Goal: Navigation & Orientation: Find specific page/section

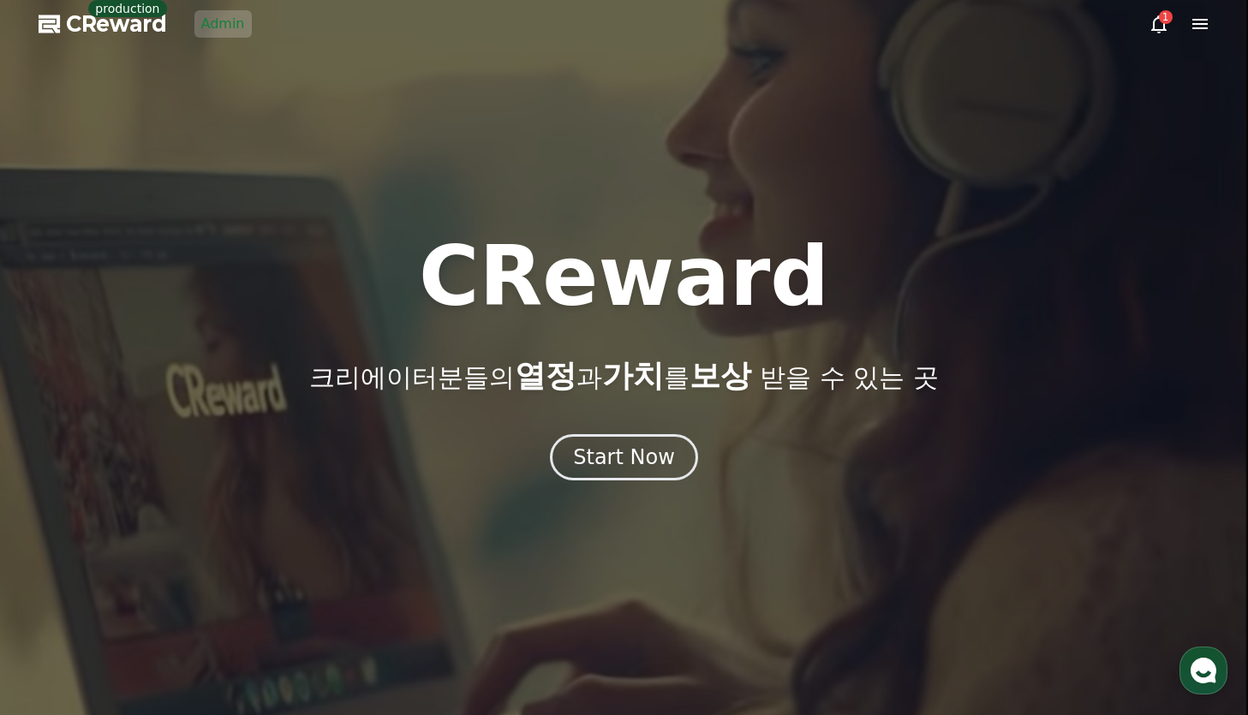
click at [223, 28] on link "Admin" at bounding box center [222, 23] width 57 height 27
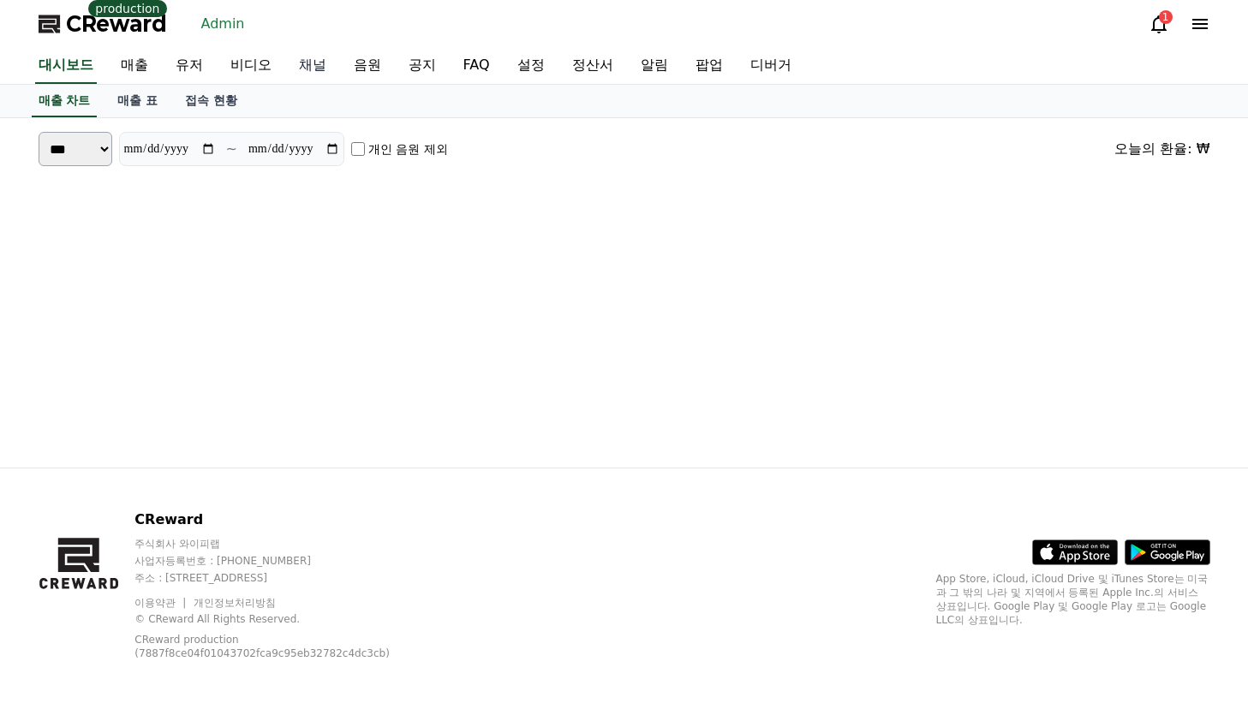
click at [302, 69] on link "채널" at bounding box center [312, 66] width 55 height 36
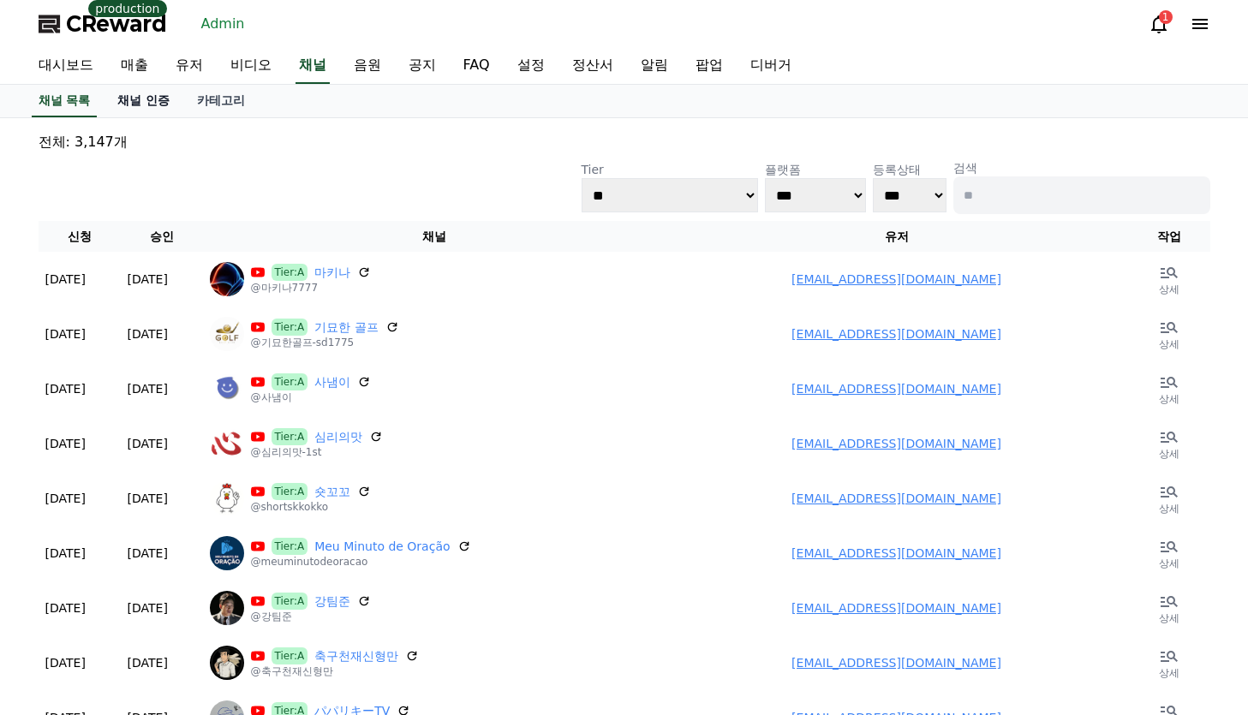
click at [146, 108] on link "채널 인증" at bounding box center [144, 101] width 80 height 33
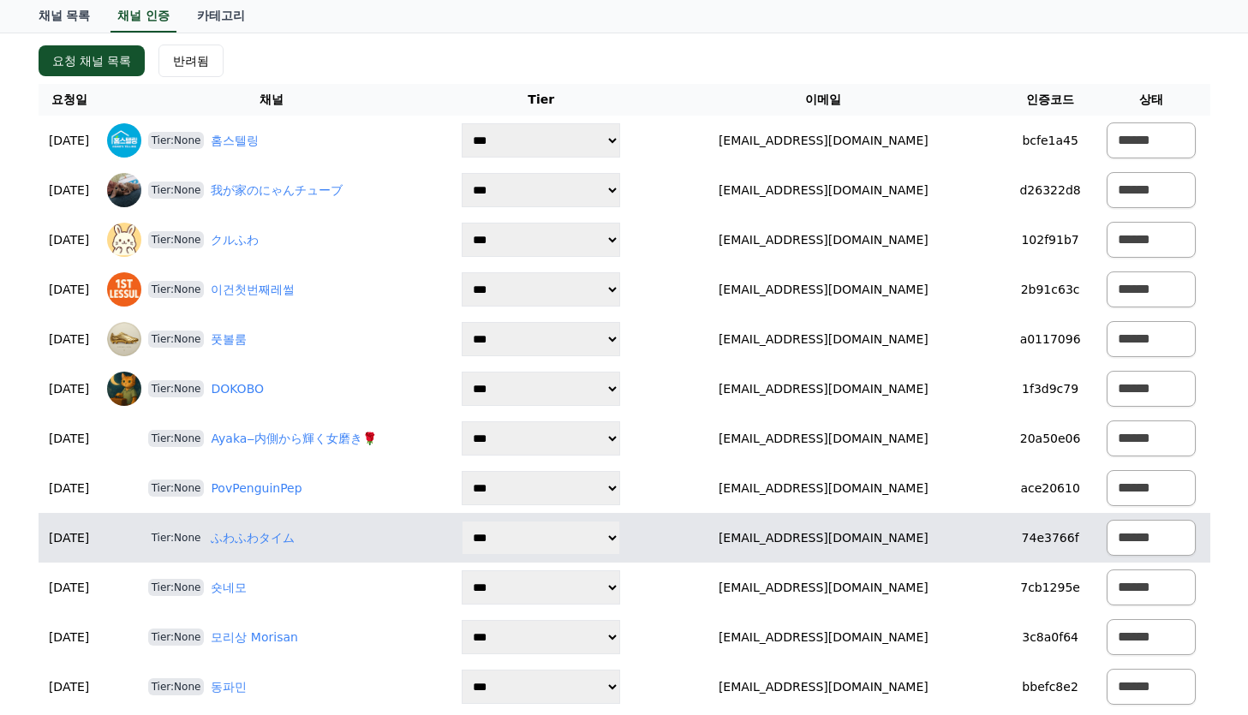
scroll to position [428, 0]
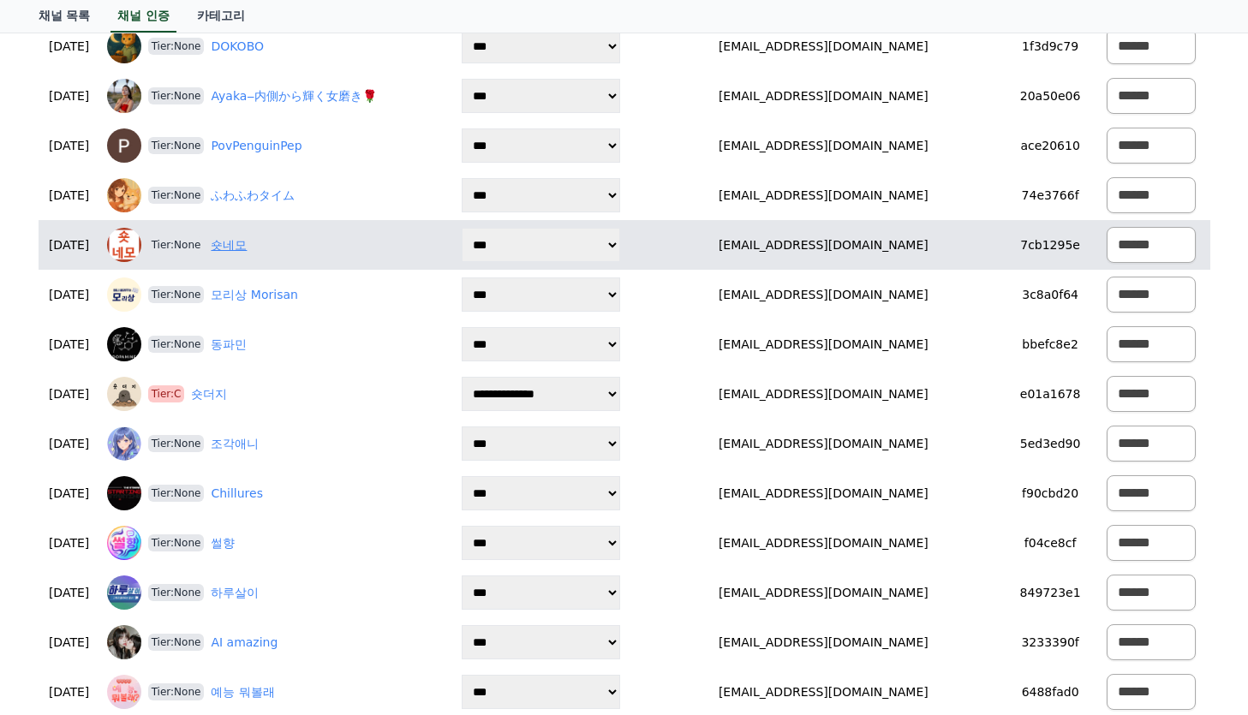
click at [247, 251] on link "숏네모" at bounding box center [229, 245] width 36 height 18
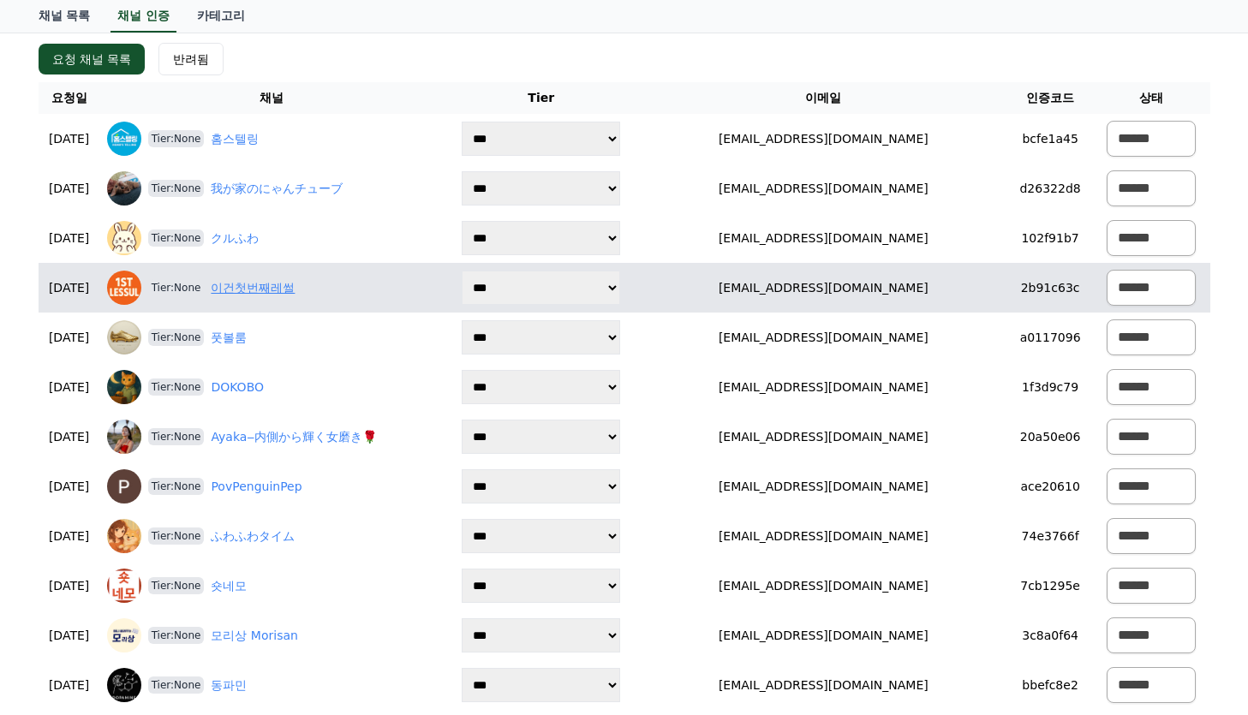
scroll to position [86, 0]
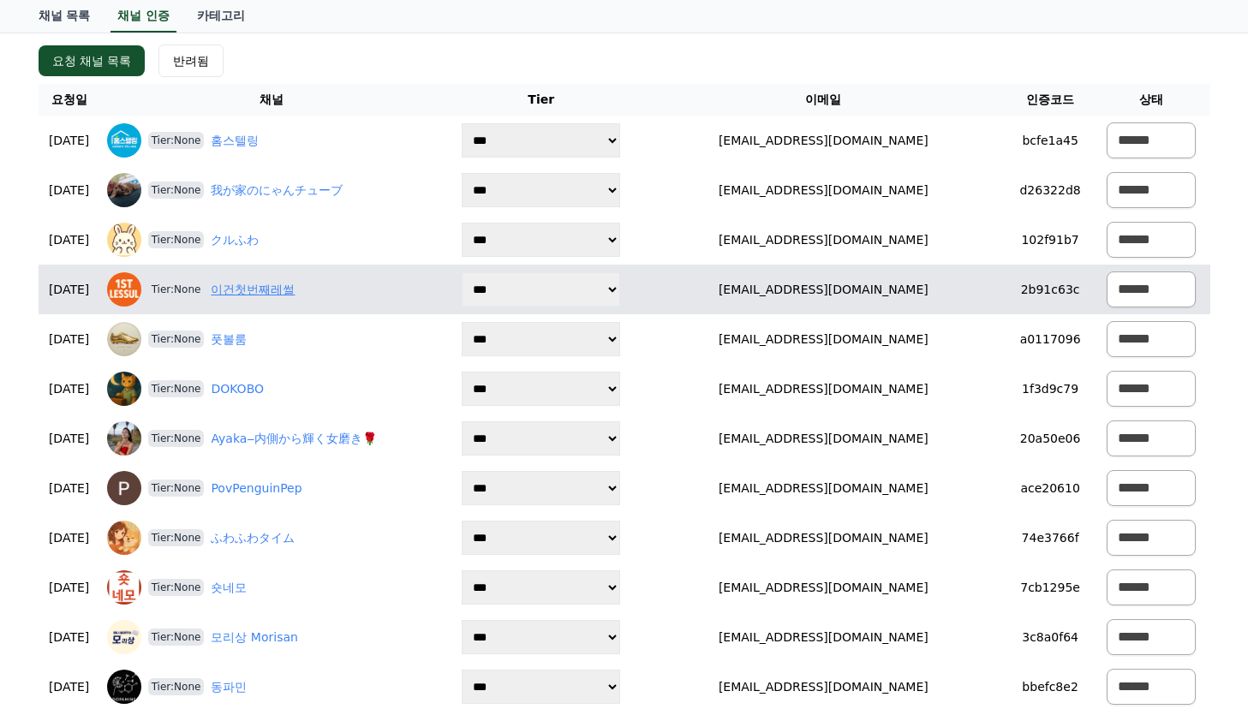
click at [271, 283] on link "이건첫번째레썰" at bounding box center [253, 290] width 84 height 18
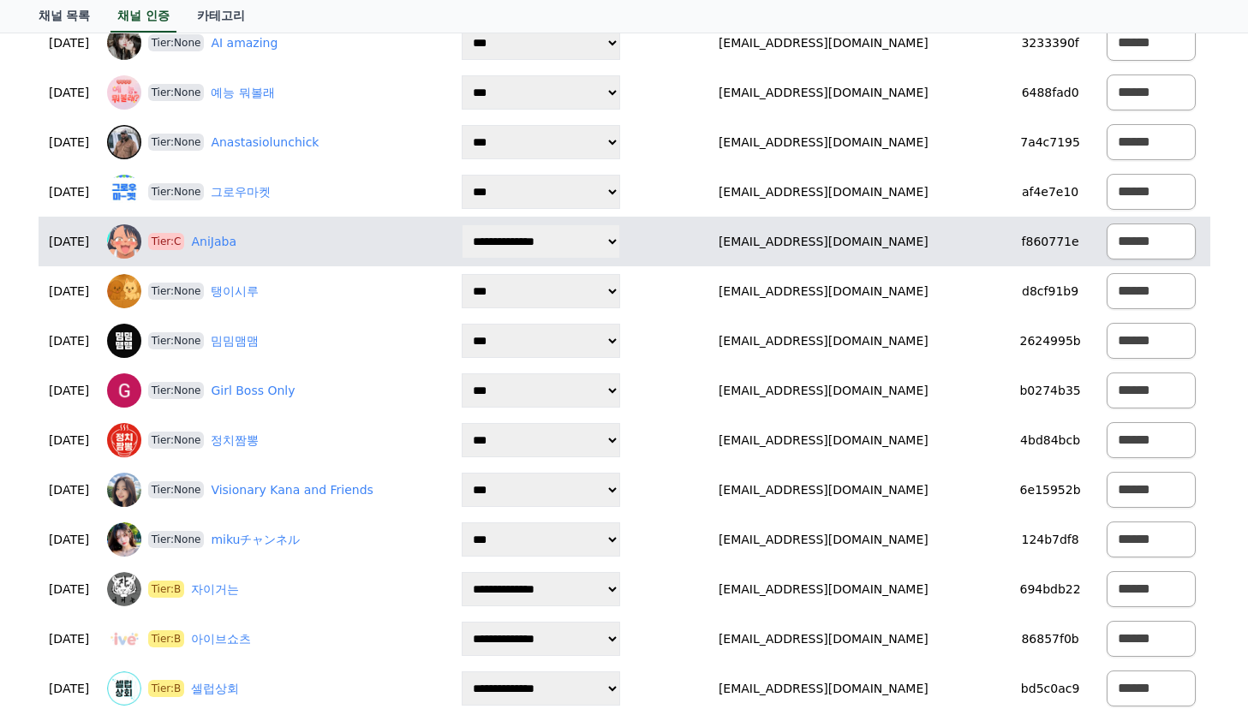
scroll to position [942, 0]
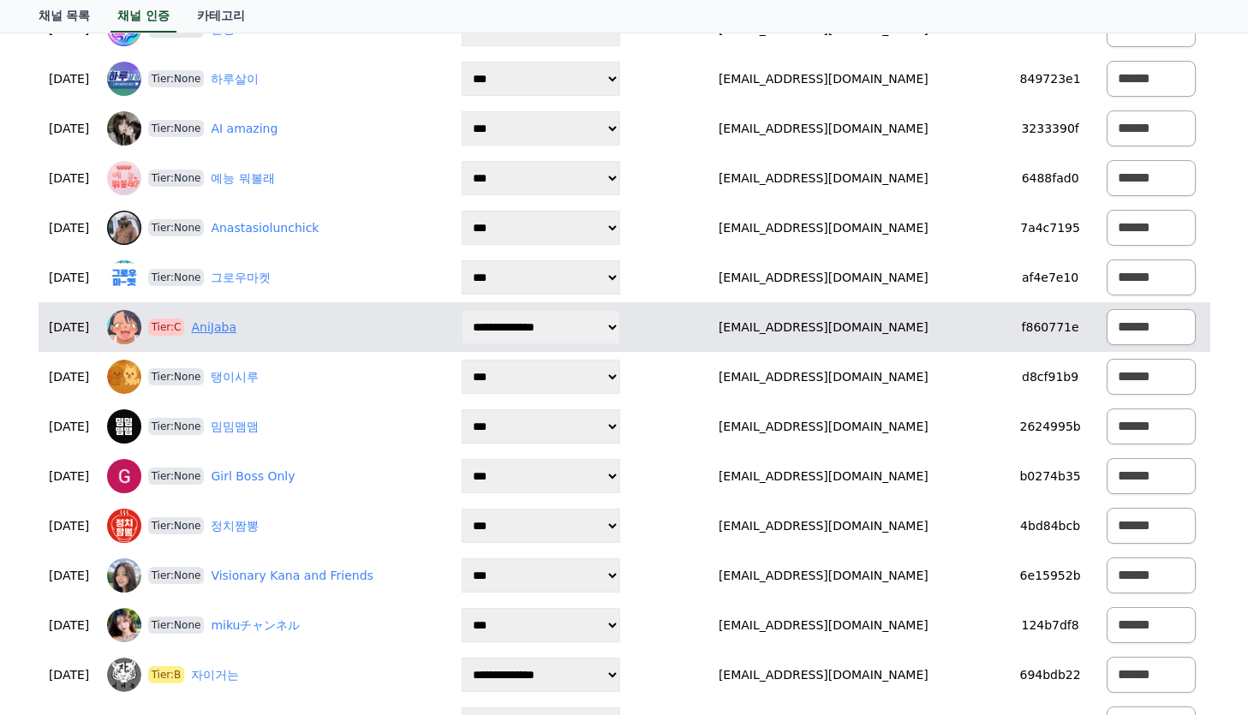
click at [236, 327] on link "AniJaba" at bounding box center [213, 328] width 45 height 18
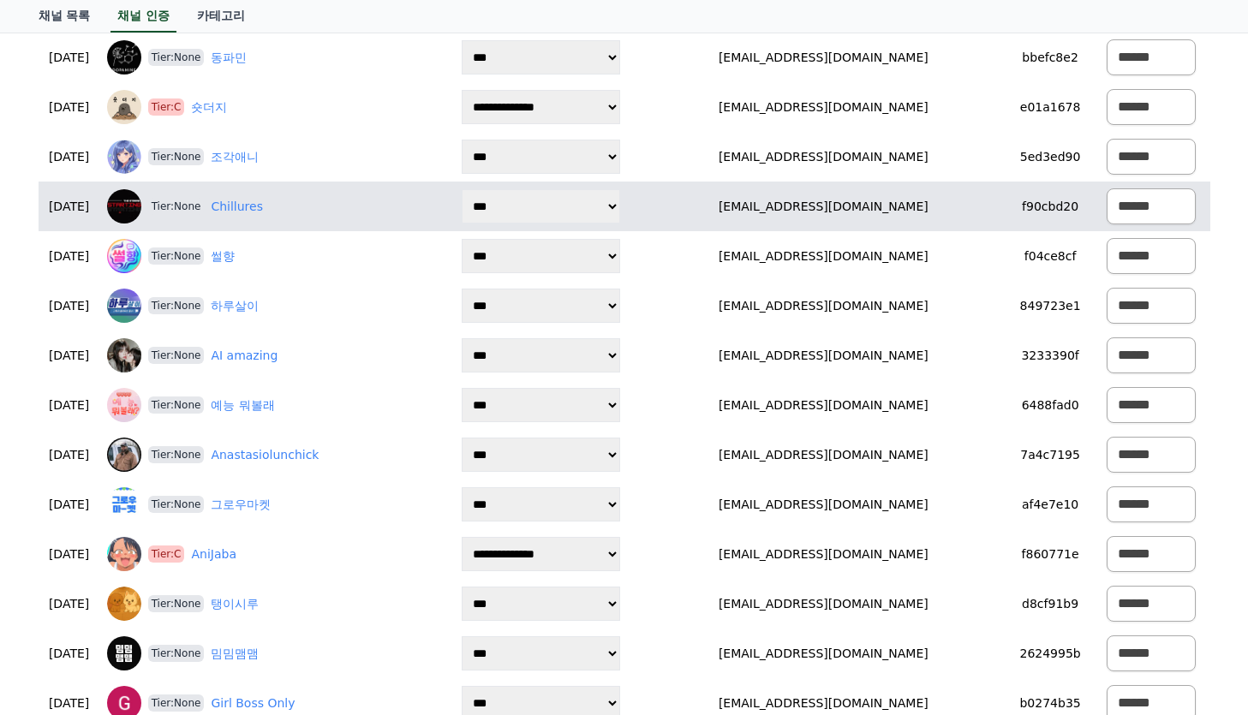
scroll to position [685, 0]
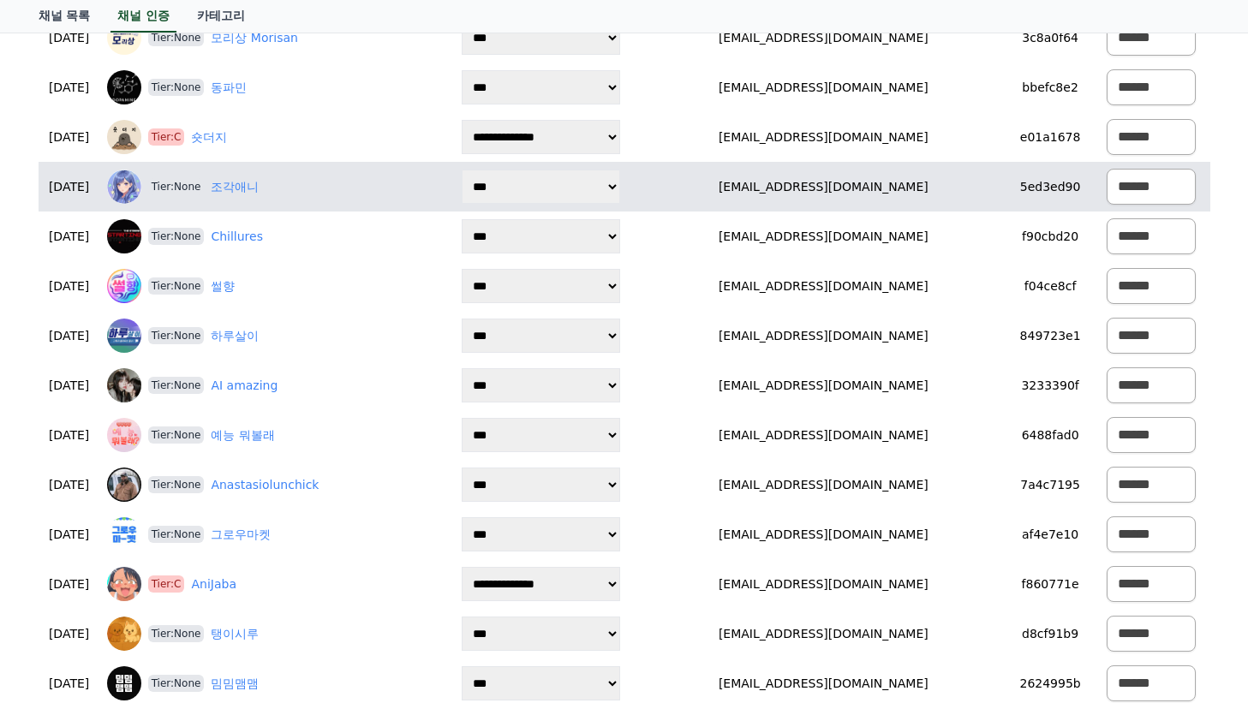
click at [272, 197] on div "Tier:None 조각애니" at bounding box center [272, 187] width 330 height 34
click at [259, 188] on link "조각애니" at bounding box center [235, 187] width 48 height 18
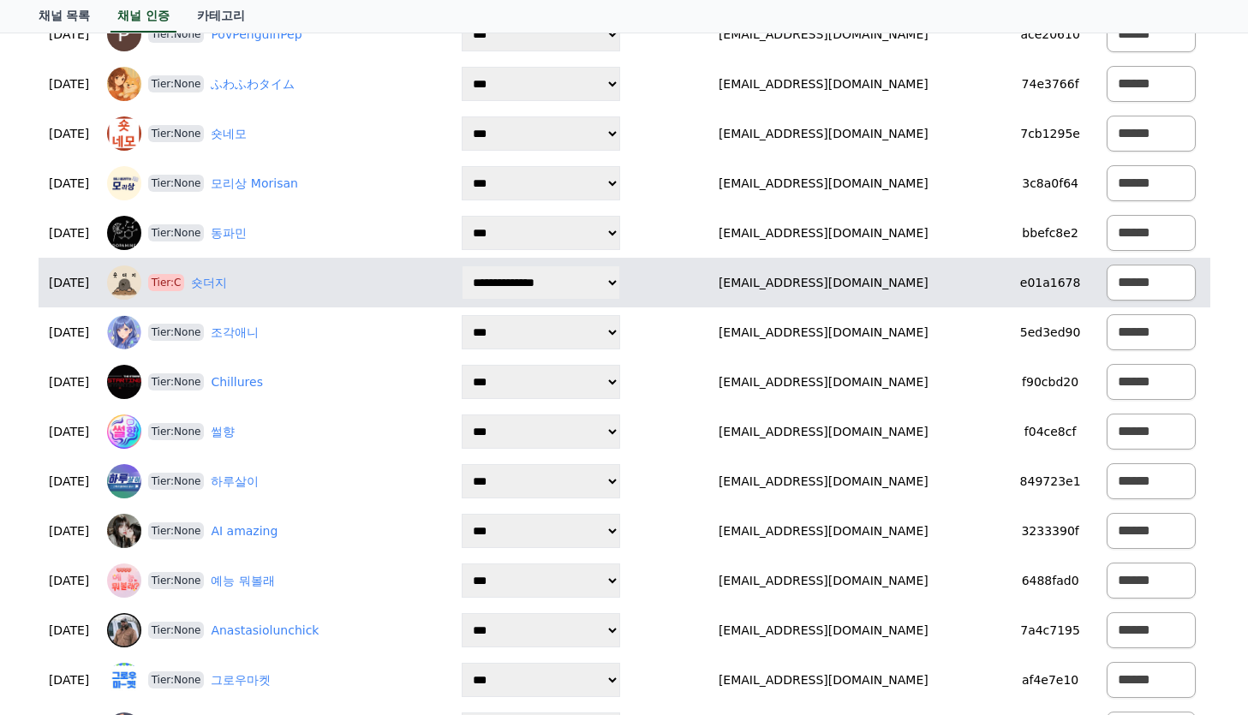
scroll to position [514, 0]
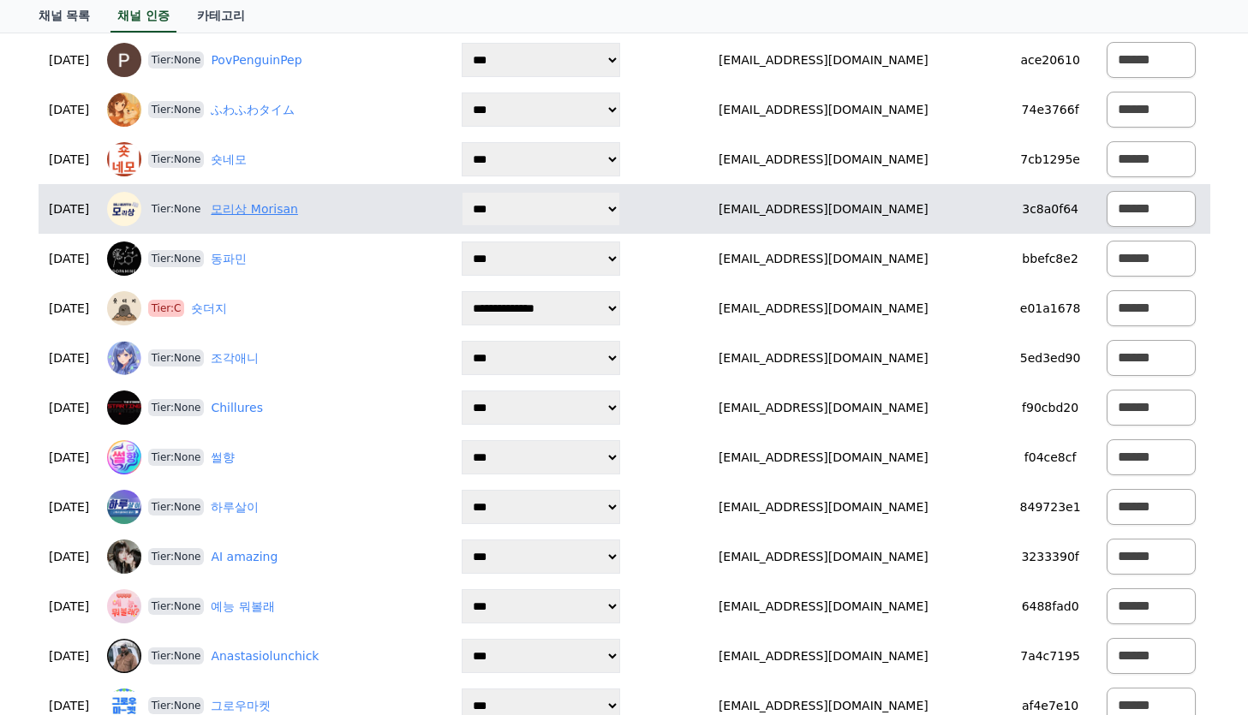
click at [266, 208] on link "모리상 Morisan" at bounding box center [254, 209] width 87 height 18
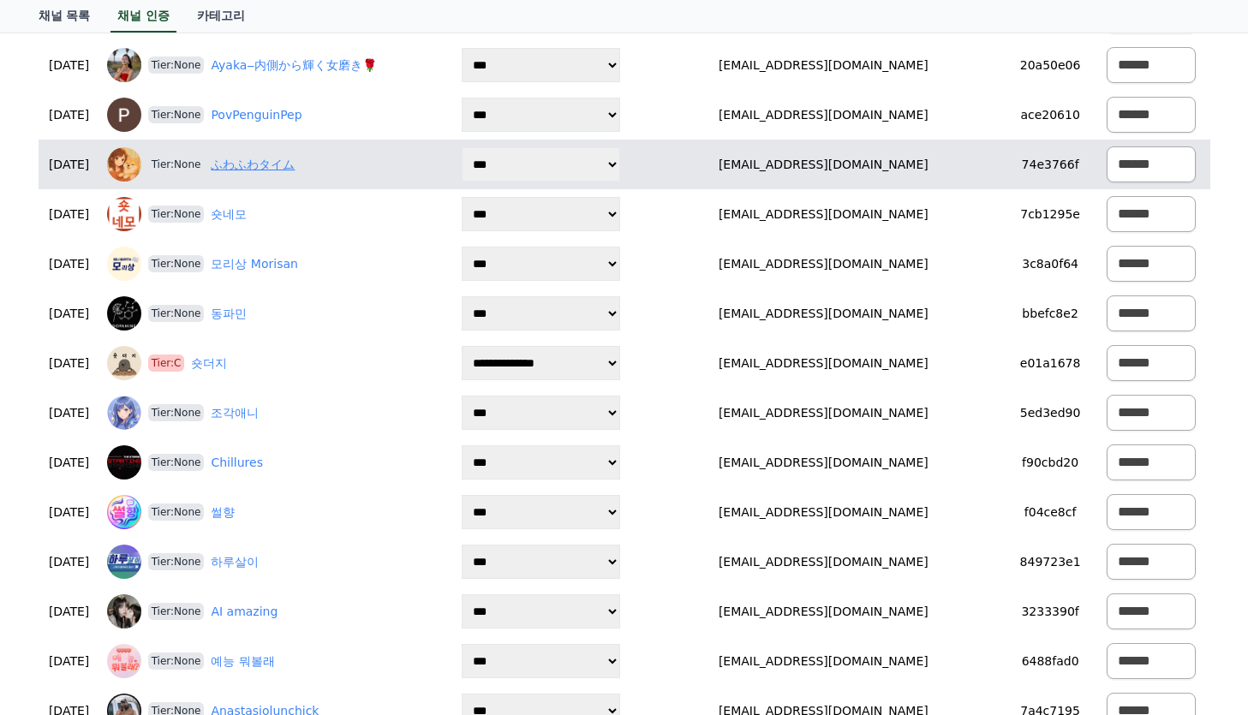
scroll to position [428, 0]
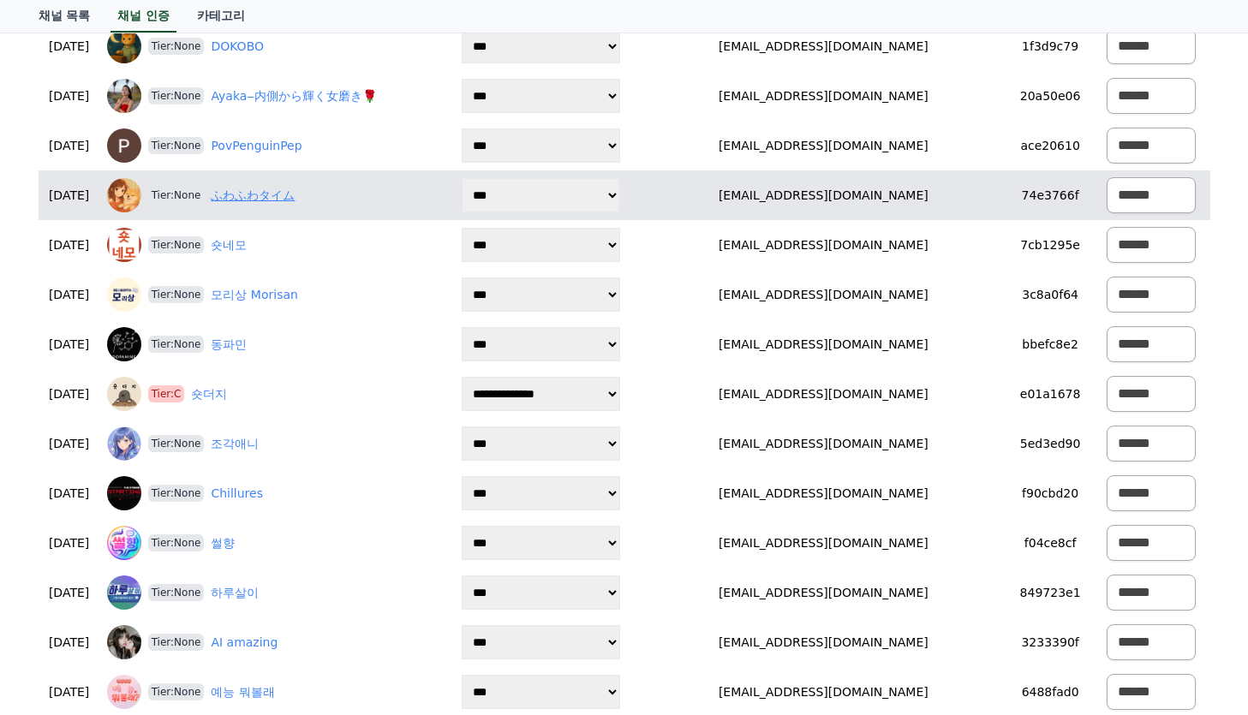
click at [272, 193] on link "ふわふわタイム" at bounding box center [253, 196] width 84 height 18
